Goal: Use online tool/utility: Utilize a website feature to perform a specific function

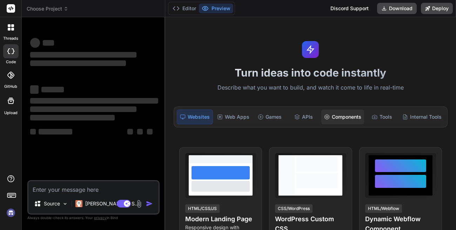
click at [332, 119] on div "Components" at bounding box center [342, 116] width 43 height 15
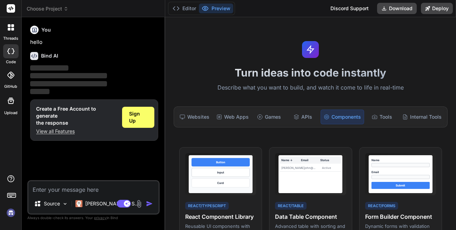
type textarea "x"
click at [141, 114] on span "Sign Up" at bounding box center [138, 117] width 18 height 14
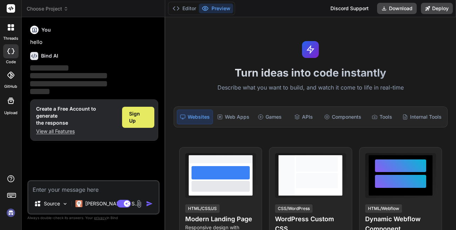
click at [145, 119] on span "Sign Up" at bounding box center [138, 117] width 18 height 14
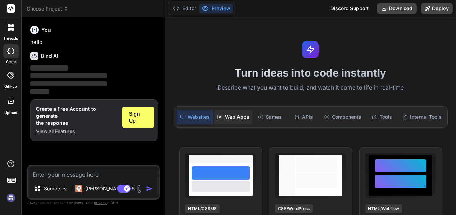
type textarea "x"
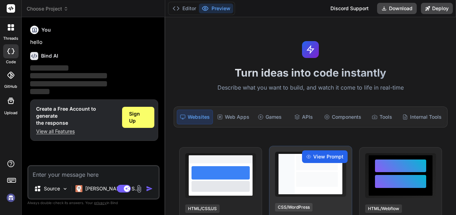
click at [313, 159] on span "View Prompt" at bounding box center [328, 156] width 30 height 7
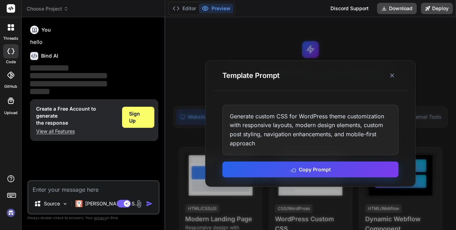
click at [330, 170] on button "Copy Prompt" at bounding box center [310, 169] width 176 height 16
click at [330, 170] on div at bounding box center [317, 163] width 42 height 15
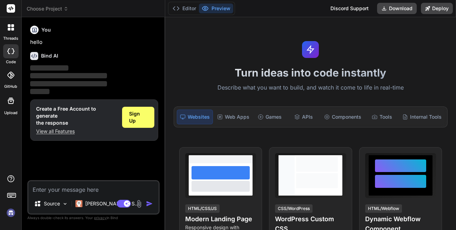
click at [82, 191] on textarea at bounding box center [93, 187] width 130 height 13
click at [84, 186] on textarea at bounding box center [93, 187] width 130 height 13
paste textarea "Generate custom CSS for WordPress theme customization with responsive layouts, …"
type textarea "Generate custom CSS for WordPress theme customization with responsive layouts, …"
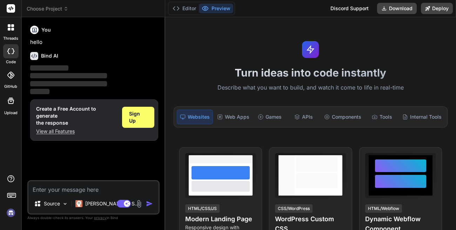
type textarea "x"
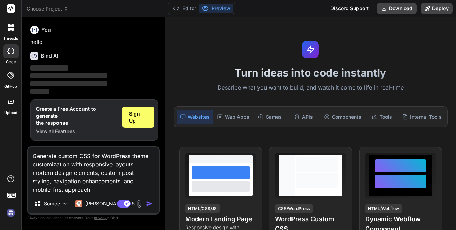
type textarea "Generate custom CSS for WordPress theme customization with responsive layouts, …"
click at [148, 202] on img "button" at bounding box center [149, 203] width 7 height 7
click at [147, 201] on img "button" at bounding box center [149, 203] width 7 height 7
click at [11, 74] on icon at bounding box center [10, 75] width 7 height 7
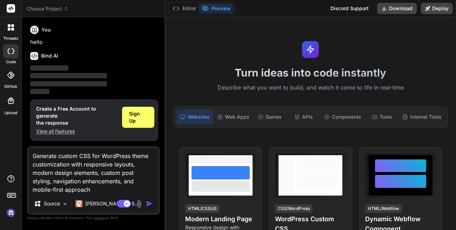
click at [11, 74] on icon at bounding box center [10, 75] width 7 height 7
click at [7, 55] on div at bounding box center [10, 51] width 15 height 14
click at [16, 34] on div at bounding box center [11, 27] width 15 height 15
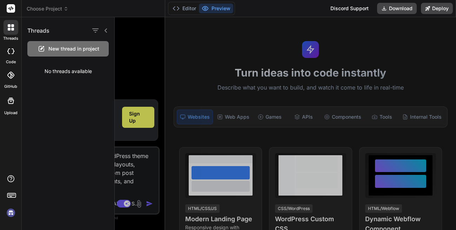
click at [126, 66] on div at bounding box center [285, 123] width 341 height 213
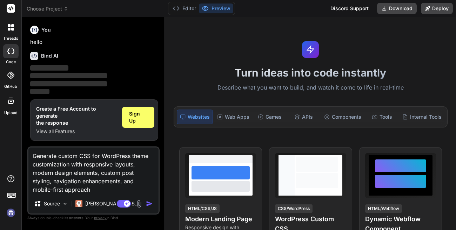
click at [148, 203] on img "button" at bounding box center [149, 203] width 7 height 7
click at [104, 176] on textarea "Generate custom CSS for WordPress theme customization with responsive layouts, …" at bounding box center [93, 170] width 130 height 46
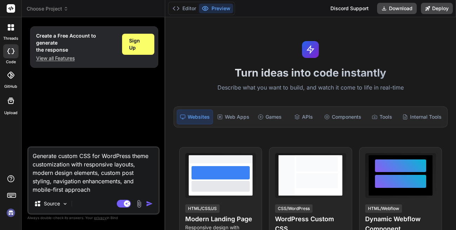
type textarea "x"
click at [148, 205] on img "button" at bounding box center [149, 203] width 7 height 7
click at [130, 43] on span "Sign Up" at bounding box center [138, 44] width 18 height 14
click at [193, 6] on button "Editor" at bounding box center [184, 9] width 29 height 10
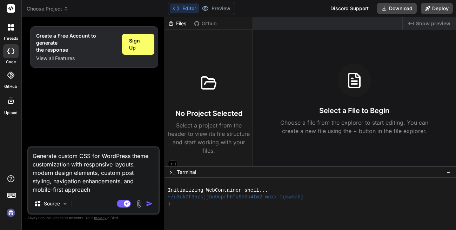
click at [59, 58] on p "View all Features" at bounding box center [76, 58] width 80 height 7
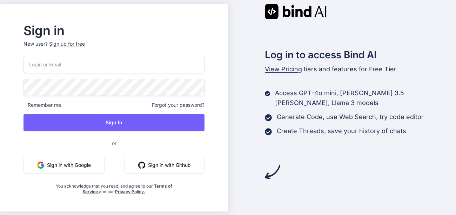
click at [180, 168] on button "Sign in with Github" at bounding box center [165, 164] width 80 height 17
click at [313, 9] on img at bounding box center [296, 11] width 62 height 15
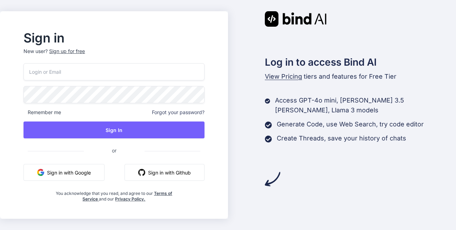
click at [89, 172] on button "Sign in with Google" at bounding box center [64, 172] width 81 height 17
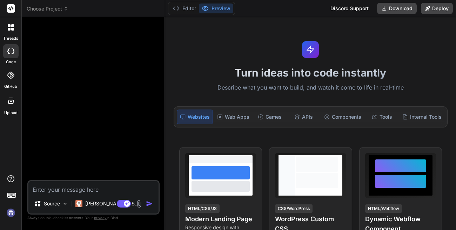
type textarea "x"
click at [240, 110] on div "Web Apps" at bounding box center [233, 116] width 38 height 15
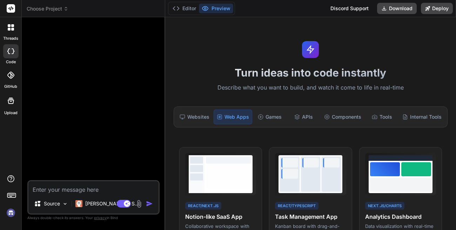
click at [275, 131] on div "Turn ideas into code instantly Describe what you want to build, and watch it co…" at bounding box center [310, 123] width 291 height 213
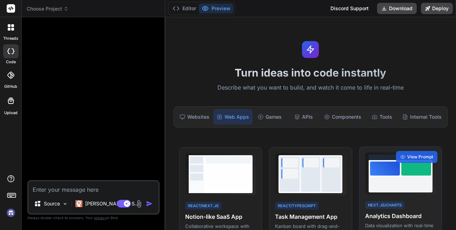
click at [386, 188] on div at bounding box center [400, 184] width 61 height 14
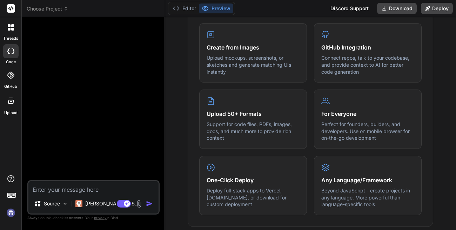
scroll to position [95, 0]
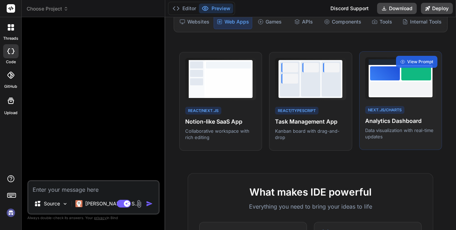
click at [399, 87] on div at bounding box center [400, 89] width 61 height 14
click at [407, 61] on span "View Prompt" at bounding box center [420, 62] width 26 height 6
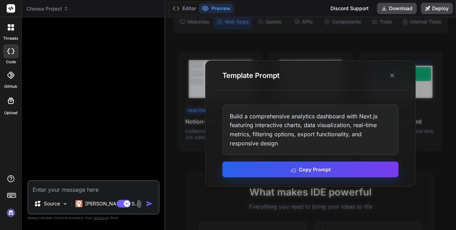
click at [325, 171] on button "Copy Prompt" at bounding box center [310, 169] width 176 height 16
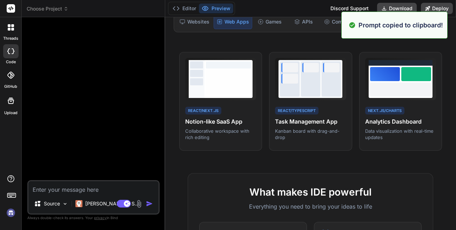
click at [115, 193] on textarea at bounding box center [93, 187] width 130 height 13
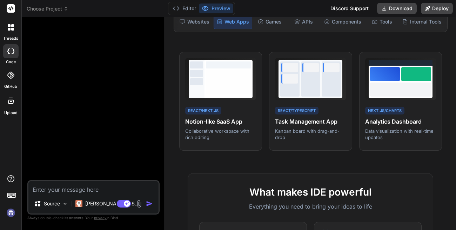
paste textarea "Build a comprehensive analytics dashboard with Next.js featuring interactive ch…"
type textarea "Build a comprehensive analytics dashboard with Next.js featuring interactive ch…"
type textarea "x"
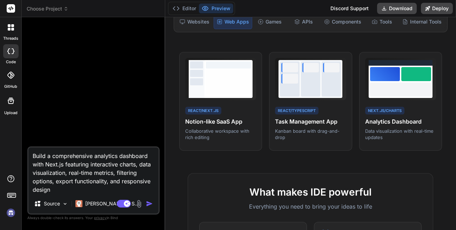
type textarea "Build a comprehensive analytics dashboard with Next.js featuring interactive ch…"
click at [150, 201] on img "button" at bounding box center [149, 203] width 7 height 7
type textarea "x"
click at [150, 201] on img "button" at bounding box center [149, 203] width 7 height 7
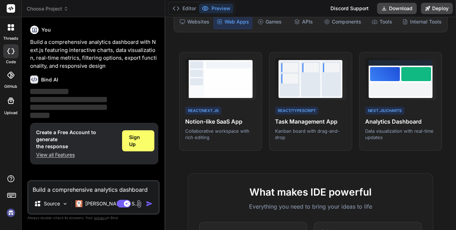
click at [152, 76] on div "Bind AI" at bounding box center [94, 79] width 128 height 8
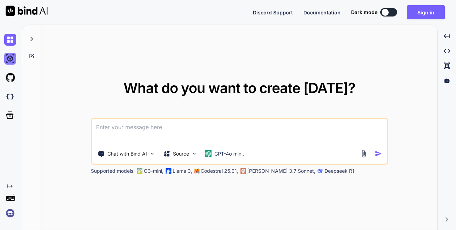
click at [9, 55] on img at bounding box center [10, 59] width 12 height 12
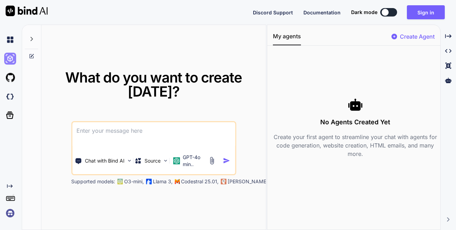
click at [9, 55] on img at bounding box center [10, 59] width 12 height 12
click at [13, 97] on img at bounding box center [10, 97] width 12 height 12
click at [99, 158] on p "Chat with Bind AI" at bounding box center [105, 160] width 40 height 7
type textarea "x"
click at [110, 132] on textarea at bounding box center [153, 135] width 163 height 26
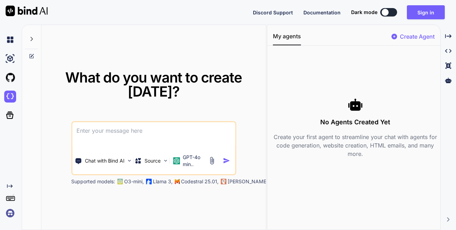
paste textarea
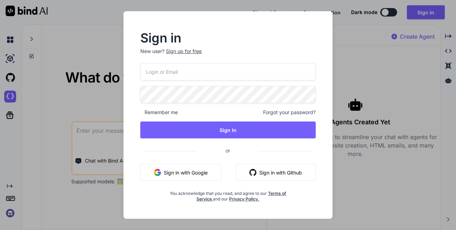
click at [183, 175] on button "Sign in with Google" at bounding box center [180, 172] width 81 height 17
click at [184, 170] on button "Sign in with Google" at bounding box center [180, 172] width 81 height 17
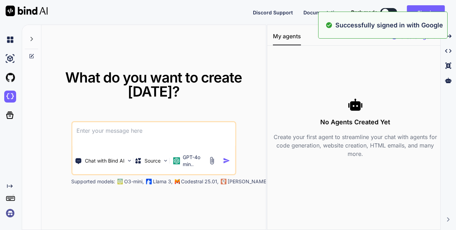
click at [122, 140] on textarea at bounding box center [153, 135] width 163 height 26
click at [124, 139] on textarea at bounding box center [153, 135] width 163 height 26
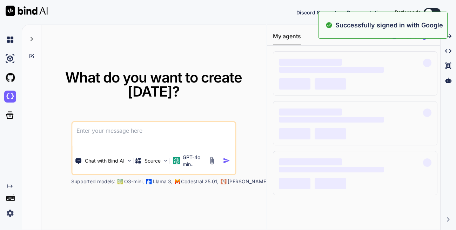
type textarea "x"
paste textarea "Build a comprehensive analytics dashboard with Next.js featuring interactive ch…"
type textarea "Build a comprehensive analytics dashboard with Next.js featuring interactive ch…"
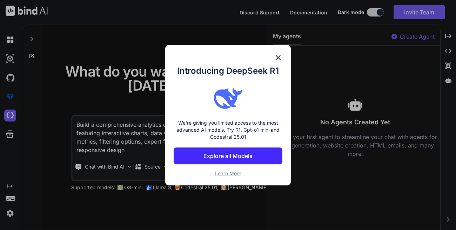
type textarea "x"
type textarea "Build a comprehensive analytics dashboard with Next.js featuring interactive ch…"
click at [276, 55] on img at bounding box center [278, 57] width 8 height 8
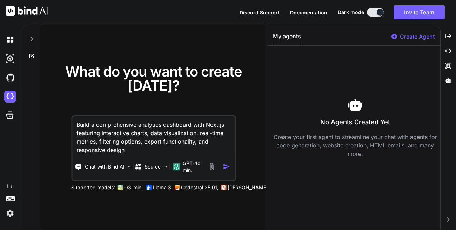
click at [222, 166] on div at bounding box center [220, 166] width 25 height 8
click at [226, 166] on img "button" at bounding box center [226, 166] width 7 height 7
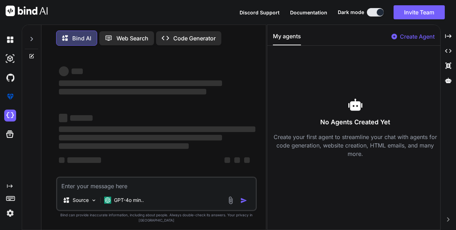
click at [226, 163] on span "‌" at bounding box center [228, 160] width 6 height 6
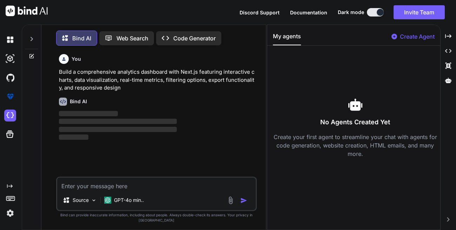
scroll to position [8, 0]
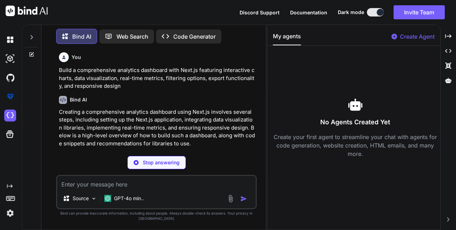
click at [149, 188] on textarea at bounding box center [156, 182] width 199 height 13
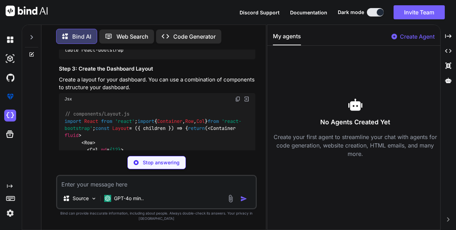
scroll to position [316, 0]
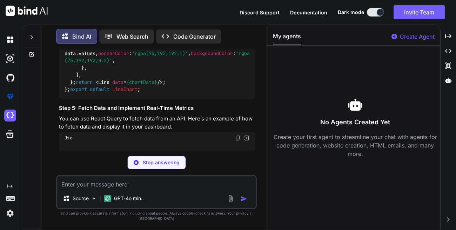
type textarea "x"
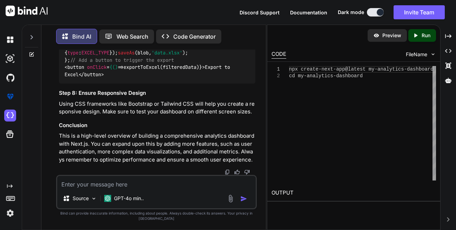
scroll to position [1138, 0]
click at [391, 139] on div "npx create-next-app@latest my-analytics-dashboard cd my-analytics-dashboard" at bounding box center [362, 123] width 147 height 114
click at [387, 157] on div "npx create-next-app@latest my-analytics-dashboard cd my-analytics-dashboard" at bounding box center [362, 123] width 147 height 114
click at [446, 80] on icon at bounding box center [448, 80] width 6 height 5
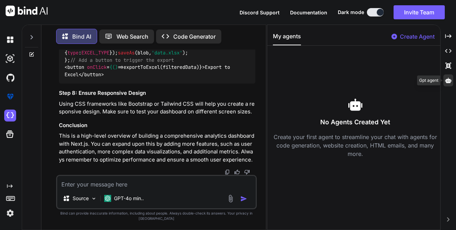
click at [446, 80] on icon at bounding box center [448, 80] width 6 height 5
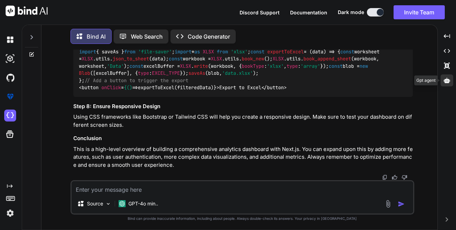
click at [446, 80] on icon at bounding box center [447, 80] width 6 height 5
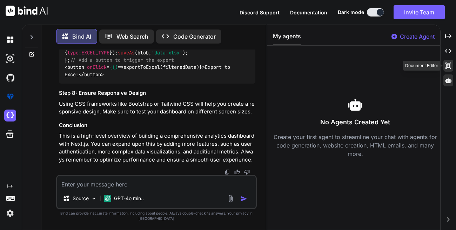
click at [445, 64] on div "Created with Pixso." at bounding box center [448, 66] width 10 height 12
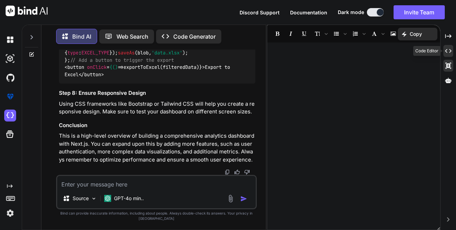
click at [451, 54] on icon "Created with Pixso." at bounding box center [448, 51] width 6 height 6
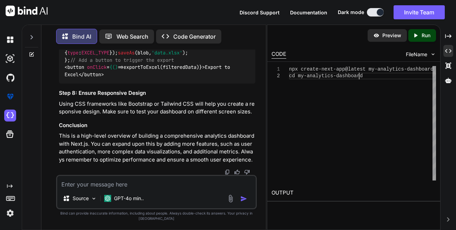
click at [378, 82] on div "npx create-next-app@latest my-analytics-dashboard cd my-analytics-dashboard" at bounding box center [362, 123] width 147 height 114
click at [414, 38] on icon "Created with Pixso." at bounding box center [416, 35] width 6 height 6
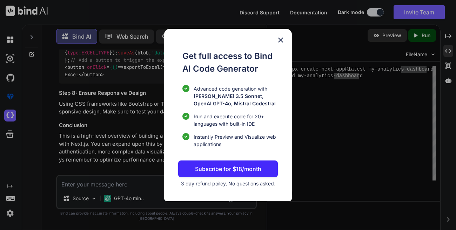
click at [277, 37] on img at bounding box center [280, 40] width 8 height 8
click at [277, 37] on div "Preview Created with Pixso. Run" at bounding box center [353, 35] width 173 height 21
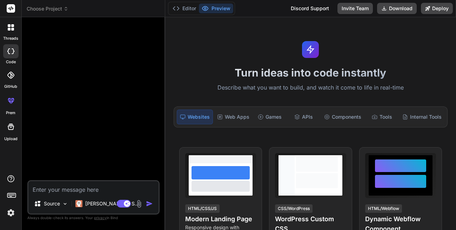
type textarea "x"
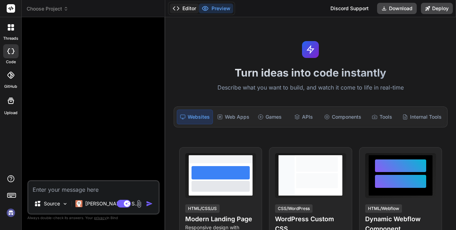
click at [178, 11] on icon at bounding box center [176, 8] width 7 height 7
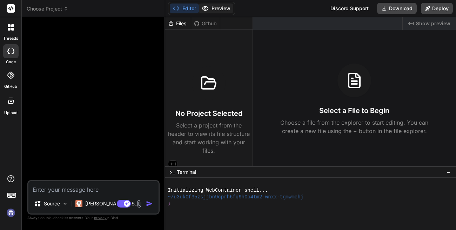
click at [216, 10] on button "Preview" at bounding box center [216, 9] width 34 height 10
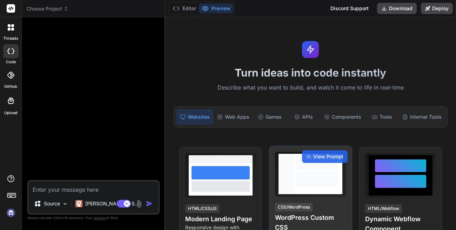
click at [298, 172] on div at bounding box center [317, 179] width 42 height 15
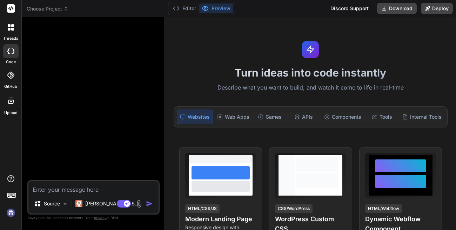
click at [87, 188] on textarea at bounding box center [93, 187] width 130 height 13
paste textarea "Build a comprehensive analytics dashboard with Next.js featuring interactive ch…"
type textarea "Build a comprehensive analytics dashboard with Next.js featuring interactive ch…"
type textarea "x"
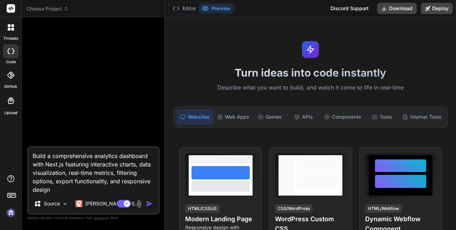
type textarea "Build a comprehensive analytics dashboard with Next.js featuring interactive ch…"
click at [148, 202] on img "button" at bounding box center [149, 203] width 7 height 7
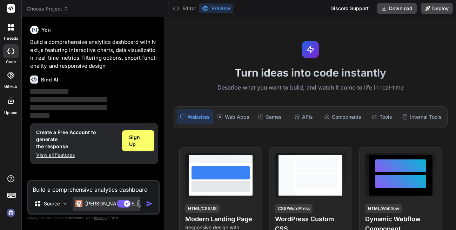
click at [105, 203] on p "[PERSON_NAME] 4 S.." at bounding box center [111, 203] width 52 height 7
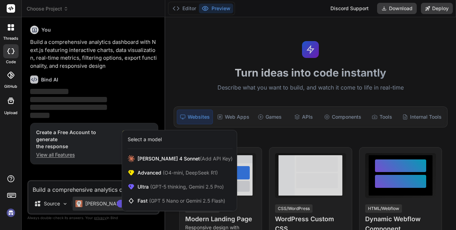
click at [148, 100] on div at bounding box center [228, 115] width 456 height 230
type textarea "x"
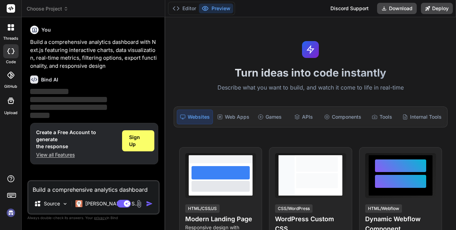
click at [28, 25] on div "You Build a comprehensive analytics dashboard with Next.js featuring interactiv…" at bounding box center [93, 126] width 132 height 207
